Goal: Task Accomplishment & Management: Use online tool/utility

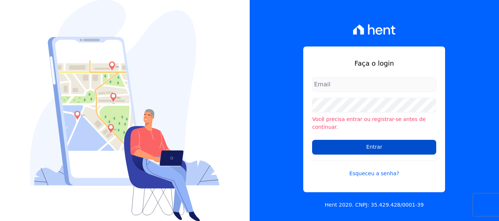
type input "[PERSON_NAME][EMAIL_ADDRESS][DOMAIN_NAME]"
click at [395, 143] on input "Entrar" at bounding box center [374, 147] width 124 height 15
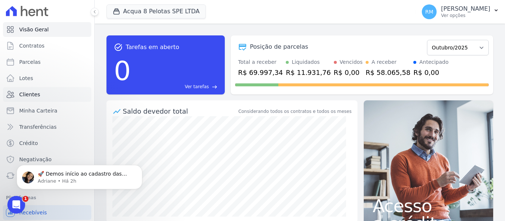
scroll to position [31, 0]
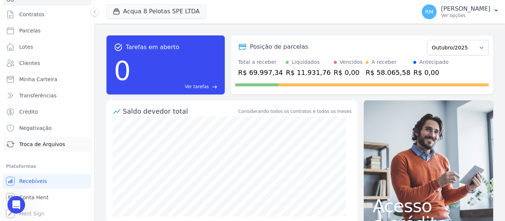
click at [54, 142] on span "Troca de Arquivos" at bounding box center [42, 144] width 46 height 7
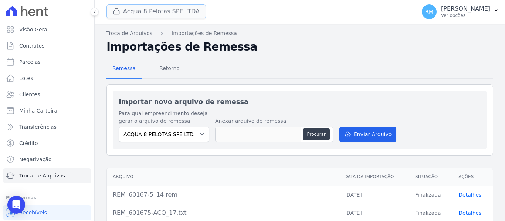
click at [166, 15] on button "Acqua 8 Pelotas SPE LTDA" at bounding box center [155, 11] width 99 height 14
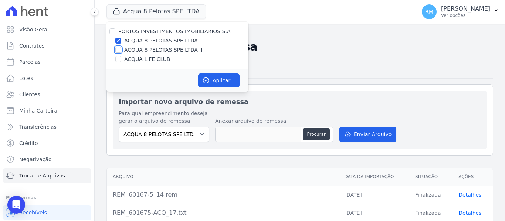
click at [118, 50] on input "ACQUA 8 PELOTAS SPE LTDA II" at bounding box center [118, 50] width 6 height 6
checkbox input "true"
click at [117, 60] on input "ACQUA LIFE CLUB" at bounding box center [118, 59] width 6 height 6
checkbox input "true"
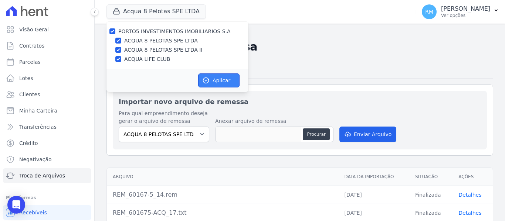
click at [218, 83] on button "Aplicar" at bounding box center [218, 81] width 41 height 14
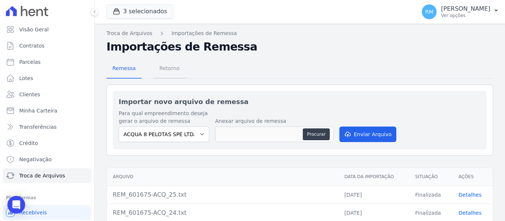
click at [169, 71] on span "Retorno" at bounding box center [169, 68] width 29 height 15
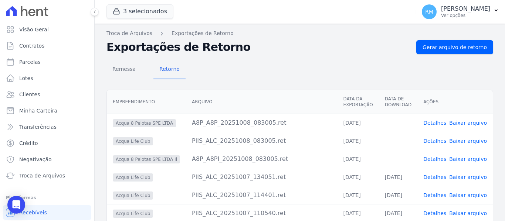
scroll to position [37, 0]
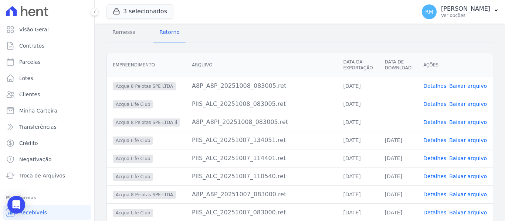
click at [466, 123] on link "Baixar arquivo" at bounding box center [468, 122] width 38 height 6
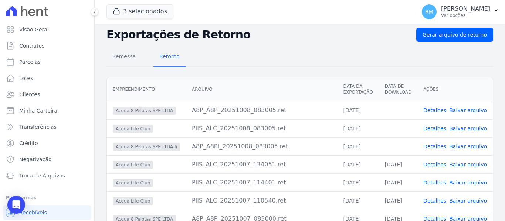
scroll to position [0, 0]
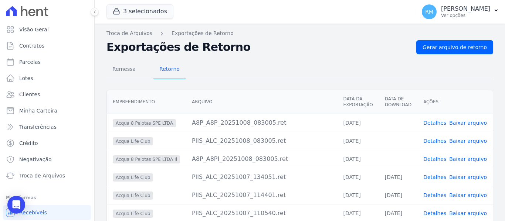
click at [465, 139] on link "Baixar arquivo" at bounding box center [468, 141] width 38 height 6
click at [464, 123] on link "Baixar arquivo" at bounding box center [468, 123] width 38 height 6
click at [35, 61] on span "Parcelas" at bounding box center [29, 61] width 21 height 7
select select
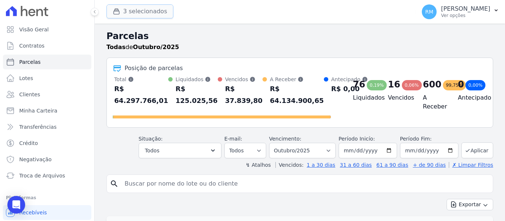
click at [151, 16] on button "3 selecionados" at bounding box center [139, 11] width 67 height 14
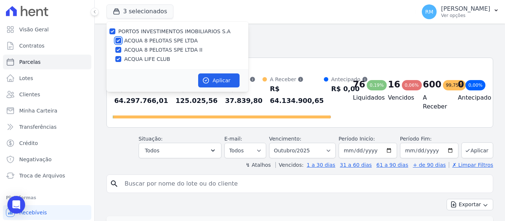
click at [116, 40] on input "ACQUA 8 PELOTAS SPE LTDA" at bounding box center [118, 41] width 6 height 6
checkbox input "false"
click at [116, 61] on input "ACQUA LIFE CLUB" at bounding box center [118, 59] width 6 height 6
checkbox input "false"
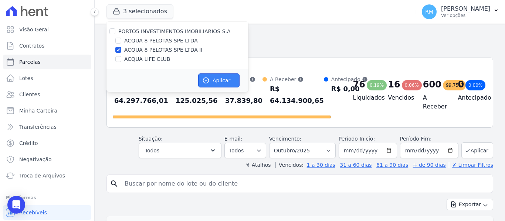
click at [225, 84] on button "Aplicar" at bounding box center [218, 81] width 41 height 14
select select
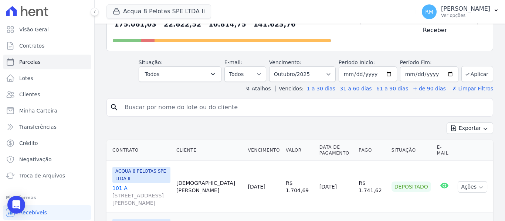
scroll to position [74, 0]
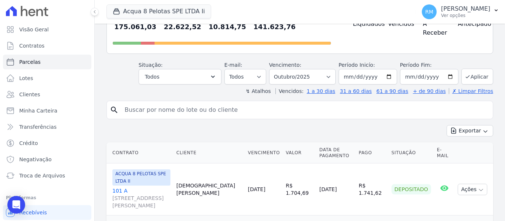
click at [232, 108] on input "search" at bounding box center [304, 110] width 369 height 15
type input "p"
type input "[PERSON_NAME]"
select select
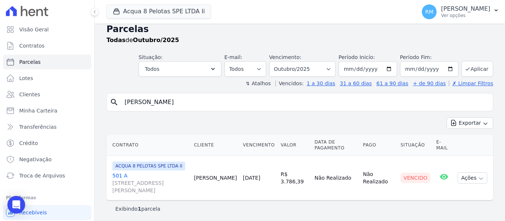
scroll to position [9, 0]
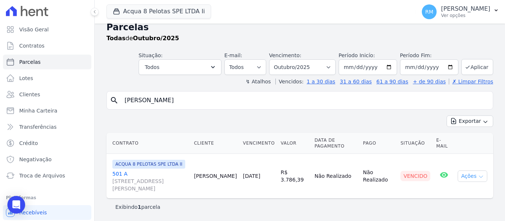
click at [478, 175] on icon "button" at bounding box center [481, 177] width 6 height 6
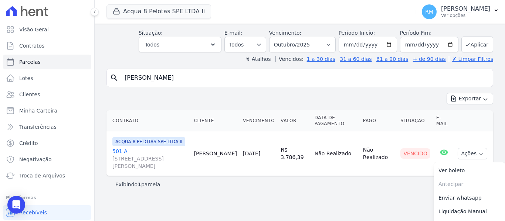
scroll to position [44, 0]
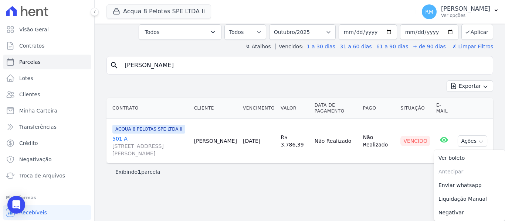
click at [144, 138] on link "501 A [STREET_ADDRESS][PERSON_NAME]" at bounding box center [150, 146] width 76 height 22
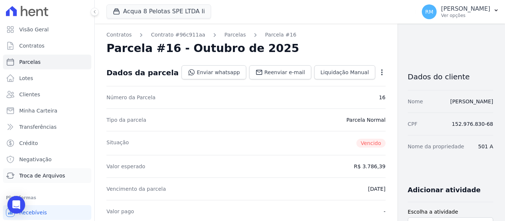
click at [38, 175] on span "Troca de Arquivos" at bounding box center [42, 175] width 46 height 7
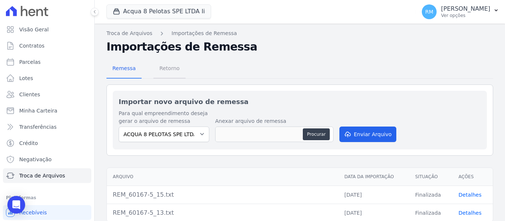
click at [168, 69] on span "Retorno" at bounding box center [169, 68] width 29 height 15
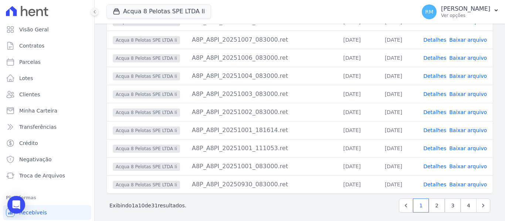
scroll to position [106, 0]
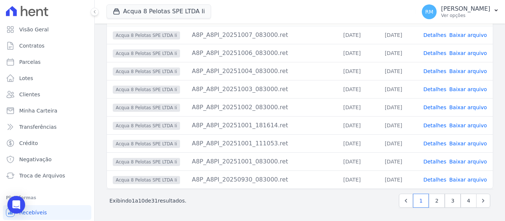
click at [431, 181] on link "Detalhes" at bounding box center [434, 180] width 23 height 6
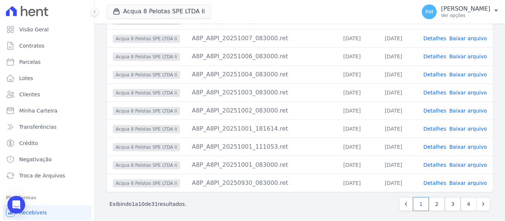
scroll to position [106, 0]
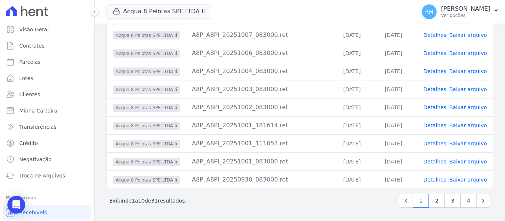
click at [436, 160] on link "Detalhes" at bounding box center [434, 162] width 23 height 6
click at [429, 142] on link "Detalhes" at bounding box center [434, 144] width 23 height 6
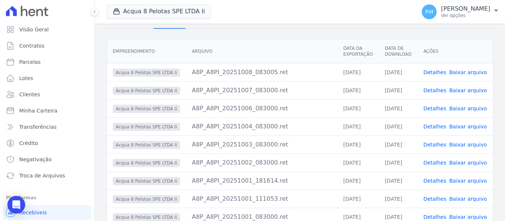
scroll to position [106, 0]
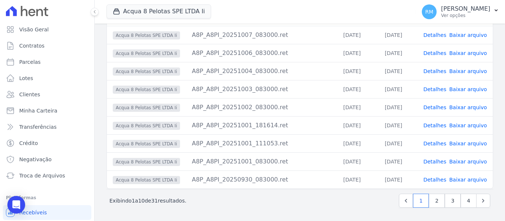
click at [458, 142] on link "Baixar arquivo" at bounding box center [468, 144] width 38 height 6
